Goal: Task Accomplishment & Management: Complete application form

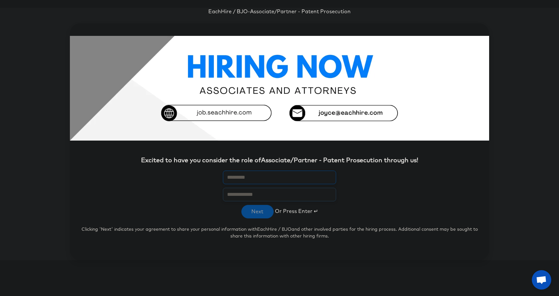
click at [237, 174] on input "text" at bounding box center [279, 178] width 113 height 14
type input "**********"
click at [262, 216] on button "Next" at bounding box center [257, 212] width 32 height 14
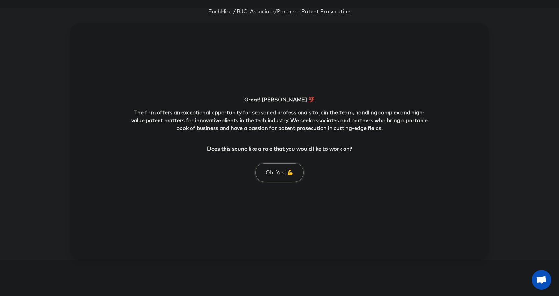
click at [271, 175] on button "Oh, Yes! 💪" at bounding box center [279, 172] width 48 height 19
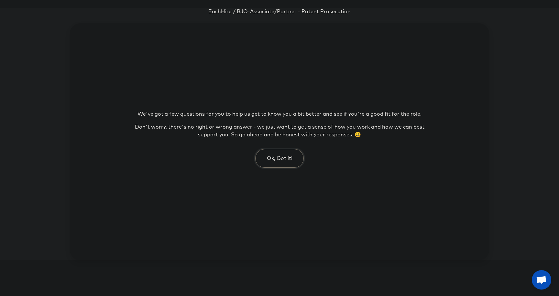
click at [276, 167] on button "Ok, Got it!" at bounding box center [279, 158] width 48 height 19
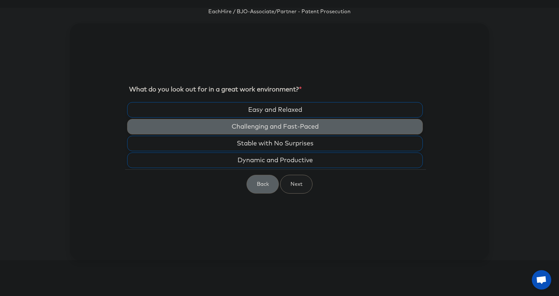
click at [254, 125] on label "Challenging and Fast-Paced" at bounding box center [274, 127] width 295 height 16
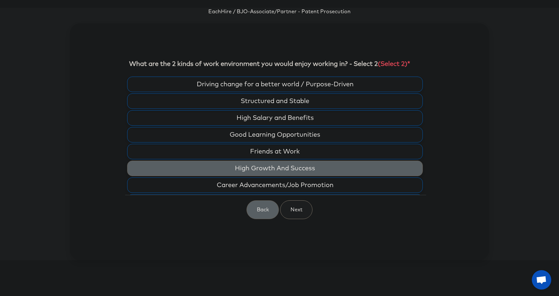
click at [279, 167] on label "High Growth And Success" at bounding box center [274, 169] width 295 height 16
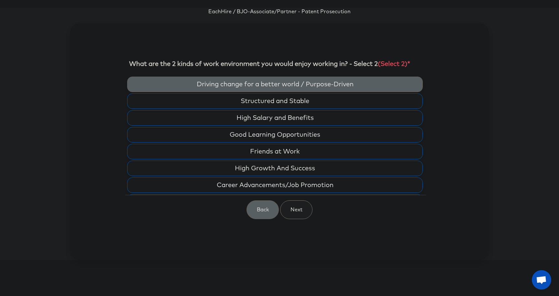
click at [300, 83] on label "Driving change for a better world / Purpose-Driven" at bounding box center [274, 85] width 295 height 16
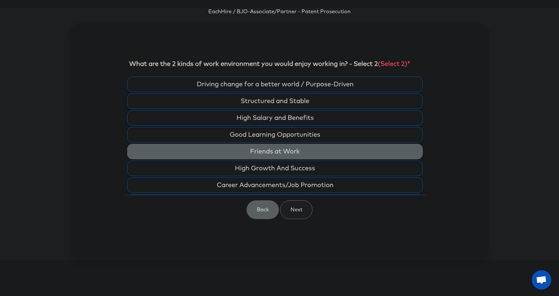
scroll to position [16, 0]
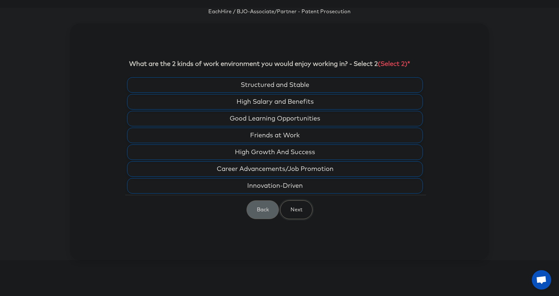
click at [293, 208] on button "Next" at bounding box center [296, 209] width 32 height 19
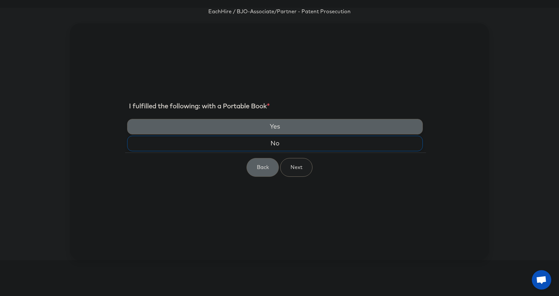
click at [243, 131] on label "Yes" at bounding box center [274, 127] width 295 height 16
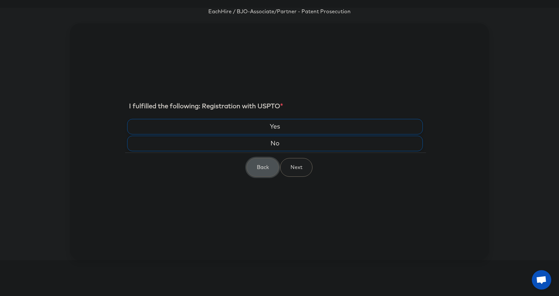
click at [268, 173] on button "Back" at bounding box center [262, 167] width 32 height 19
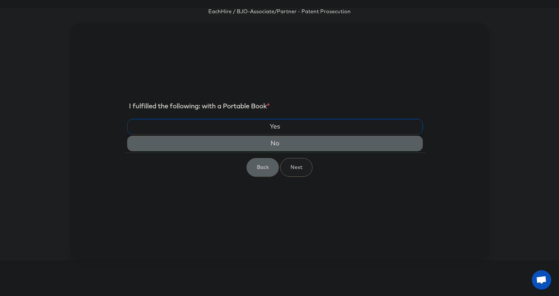
click at [269, 141] on label "No" at bounding box center [274, 144] width 295 height 16
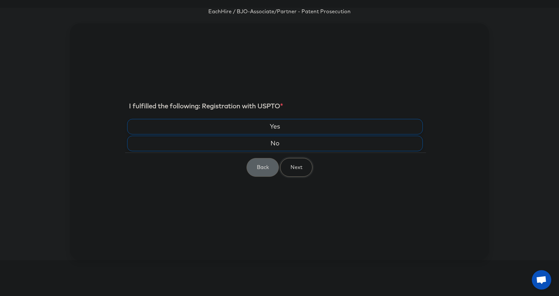
click at [283, 170] on button "Next" at bounding box center [296, 167] width 32 height 19
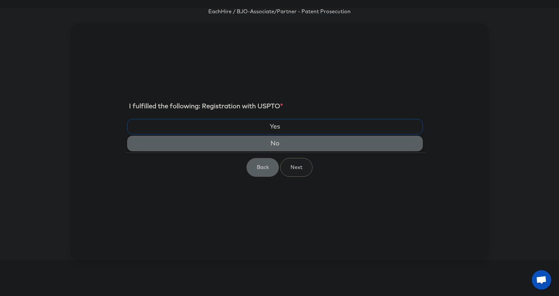
click at [279, 139] on label "No" at bounding box center [274, 144] width 295 height 16
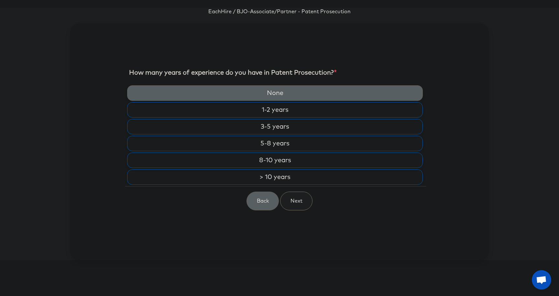
click at [304, 98] on label "None" at bounding box center [274, 93] width 295 height 16
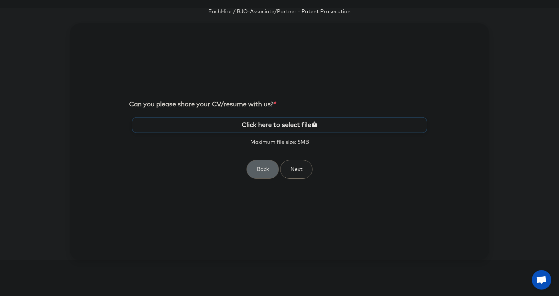
click at [307, 128] on label "Click here to select file" at bounding box center [279, 125] width 295 height 16
click at [0, 0] on input "Click here to select file" at bounding box center [0, 0] width 0 height 0
click at [302, 168] on button "Next" at bounding box center [296, 169] width 32 height 19
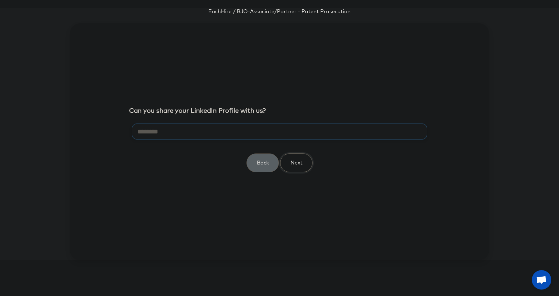
click at [290, 159] on button "Next" at bounding box center [296, 163] width 32 height 19
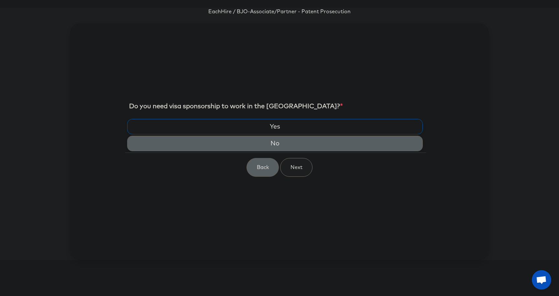
click at [258, 139] on label "No" at bounding box center [274, 144] width 295 height 16
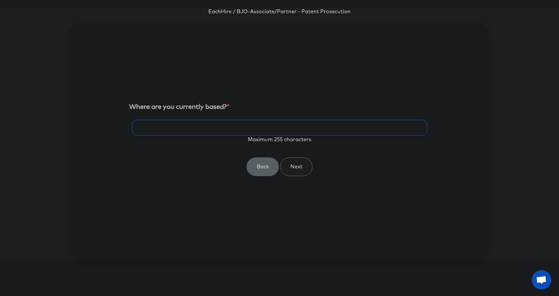
click at [278, 135] on input "text" at bounding box center [279, 128] width 295 height 16
type input "**********"
click at [300, 165] on button "Next" at bounding box center [296, 166] width 32 height 19
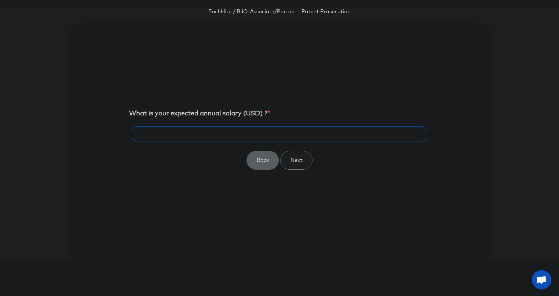
click at [259, 137] on input "number" at bounding box center [279, 134] width 295 height 16
type input "******"
click at [291, 160] on button "Next" at bounding box center [296, 160] width 32 height 19
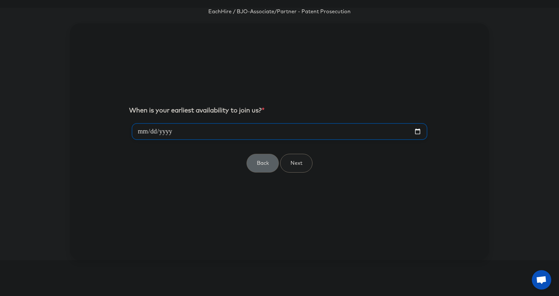
click at [285, 132] on input "date" at bounding box center [279, 131] width 295 height 17
click at [418, 130] on input "date" at bounding box center [279, 131] width 295 height 17
type input "**********"
click at [289, 158] on button "Next" at bounding box center [296, 163] width 32 height 19
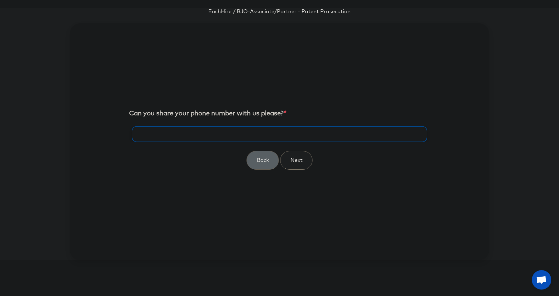
click at [217, 136] on input "tel" at bounding box center [279, 134] width 295 height 16
type input "**********"
click at [321, 164] on div "**********" at bounding box center [279, 150] width 301 height 49
click at [301, 158] on button "Next" at bounding box center [296, 160] width 32 height 19
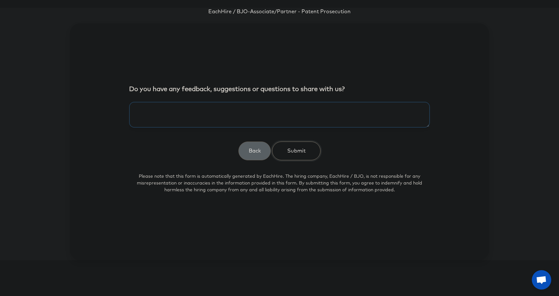
click at [300, 156] on button "Submit" at bounding box center [296, 151] width 48 height 19
